Goal: Information Seeking & Learning: Learn about a topic

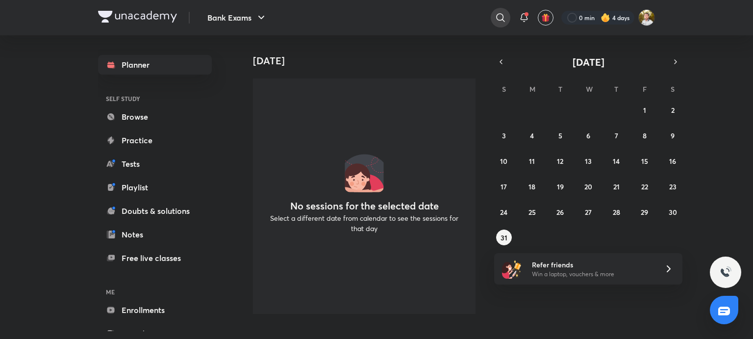
click at [497, 19] on icon at bounding box center [500, 17] width 8 height 8
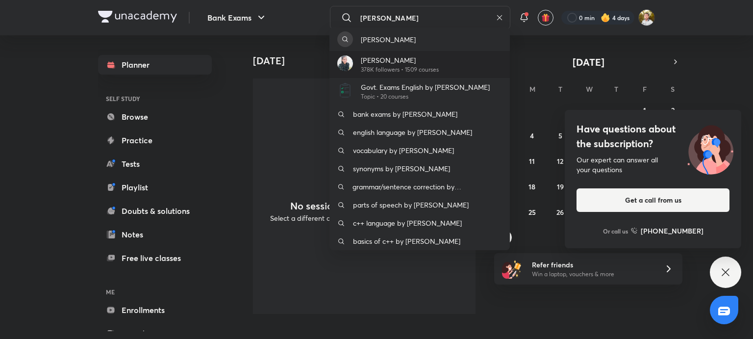
type input "[PERSON_NAME]"
click at [395, 58] on p "[PERSON_NAME]" at bounding box center [400, 60] width 78 height 10
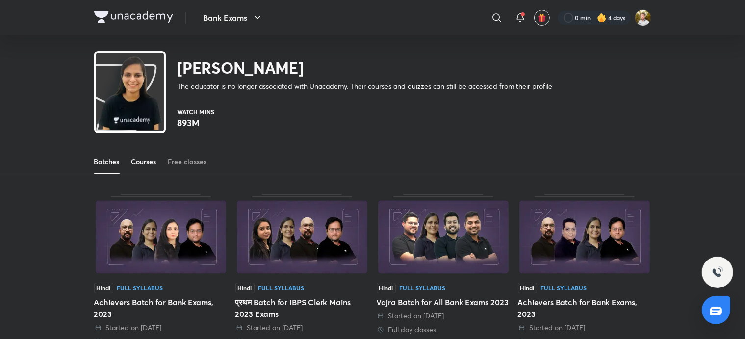
click at [148, 161] on div "Courses" at bounding box center [143, 162] width 25 height 10
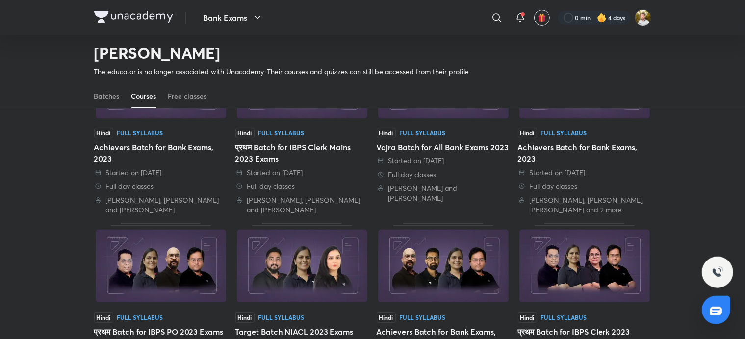
scroll to position [144, 0]
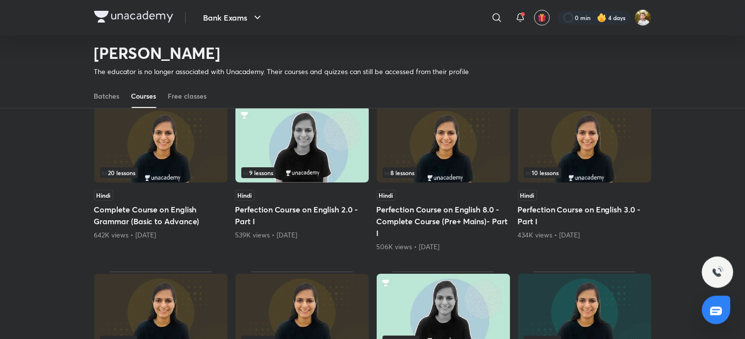
scroll to position [94, 0]
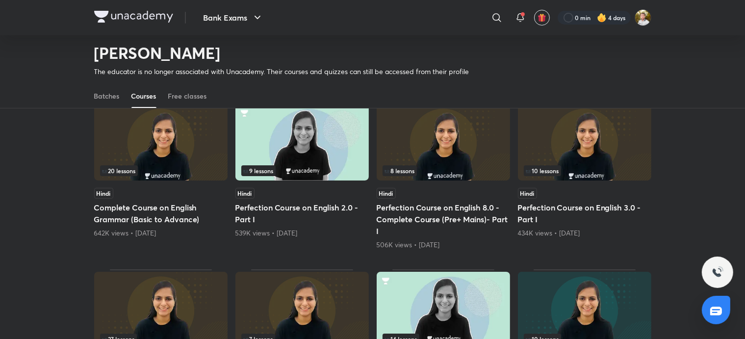
click at [591, 162] on img at bounding box center [584, 142] width 133 height 77
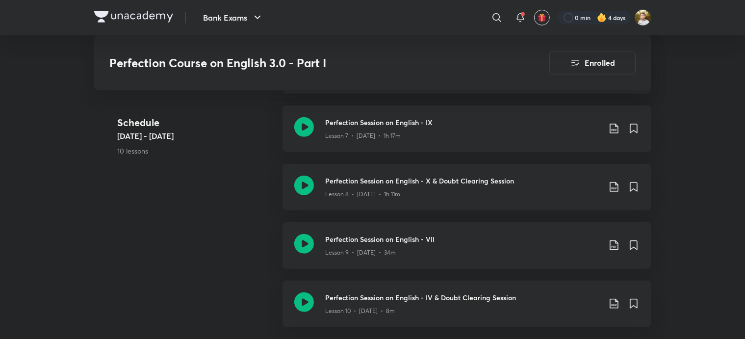
scroll to position [725, 0]
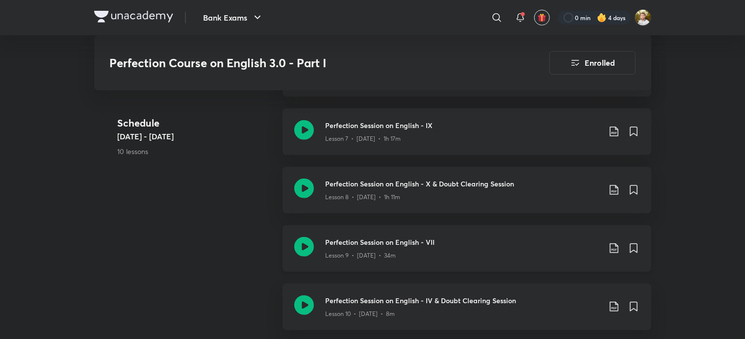
click at [364, 242] on h3 "Perfection Session on English - VII" at bounding box center [463, 242] width 275 height 10
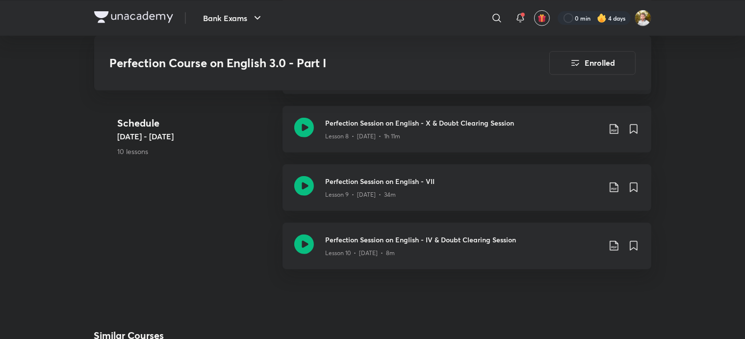
scroll to position [828, 0]
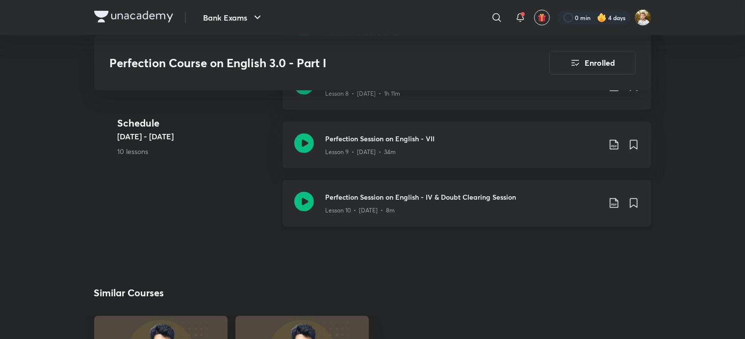
click at [373, 203] on div "Lesson 10 • [DATE] • 8m" at bounding box center [463, 208] width 275 height 13
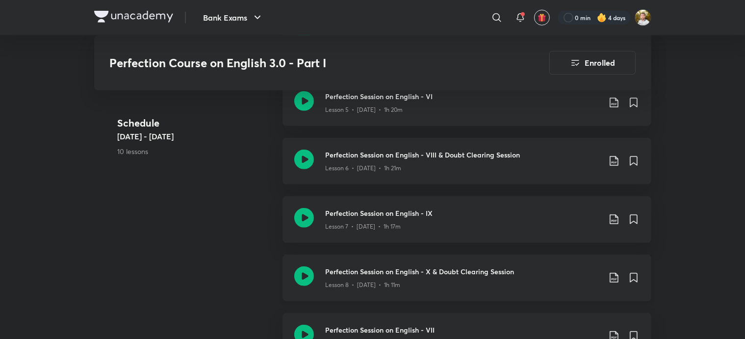
scroll to position [621, 0]
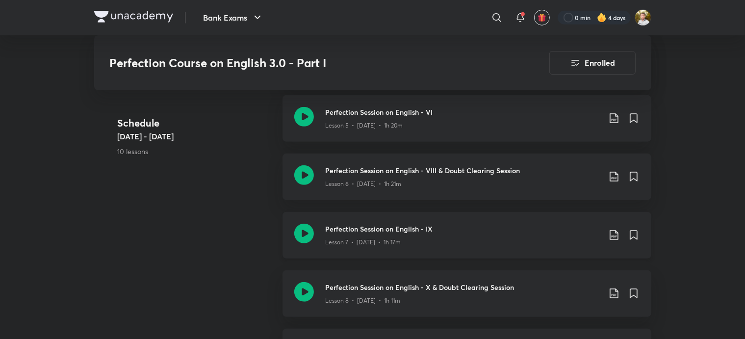
click at [377, 240] on p "Lesson 7 • [DATE] • 1h 17m" at bounding box center [364, 242] width 76 height 9
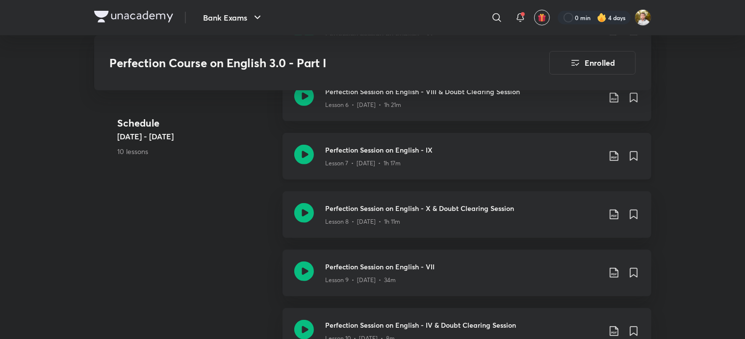
scroll to position [725, 0]
